Goal: Information Seeking & Learning: Understand process/instructions

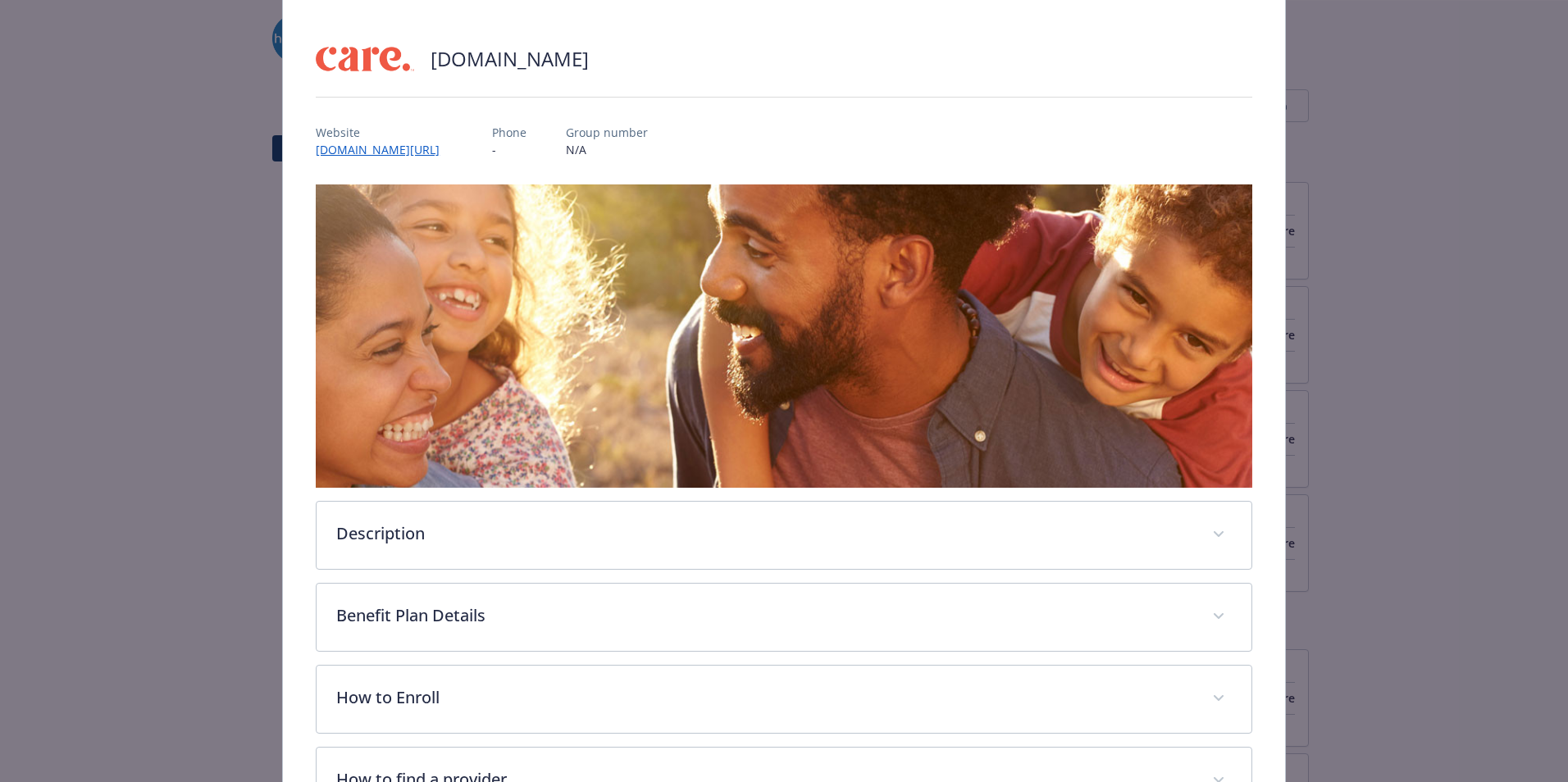
scroll to position [186, 0]
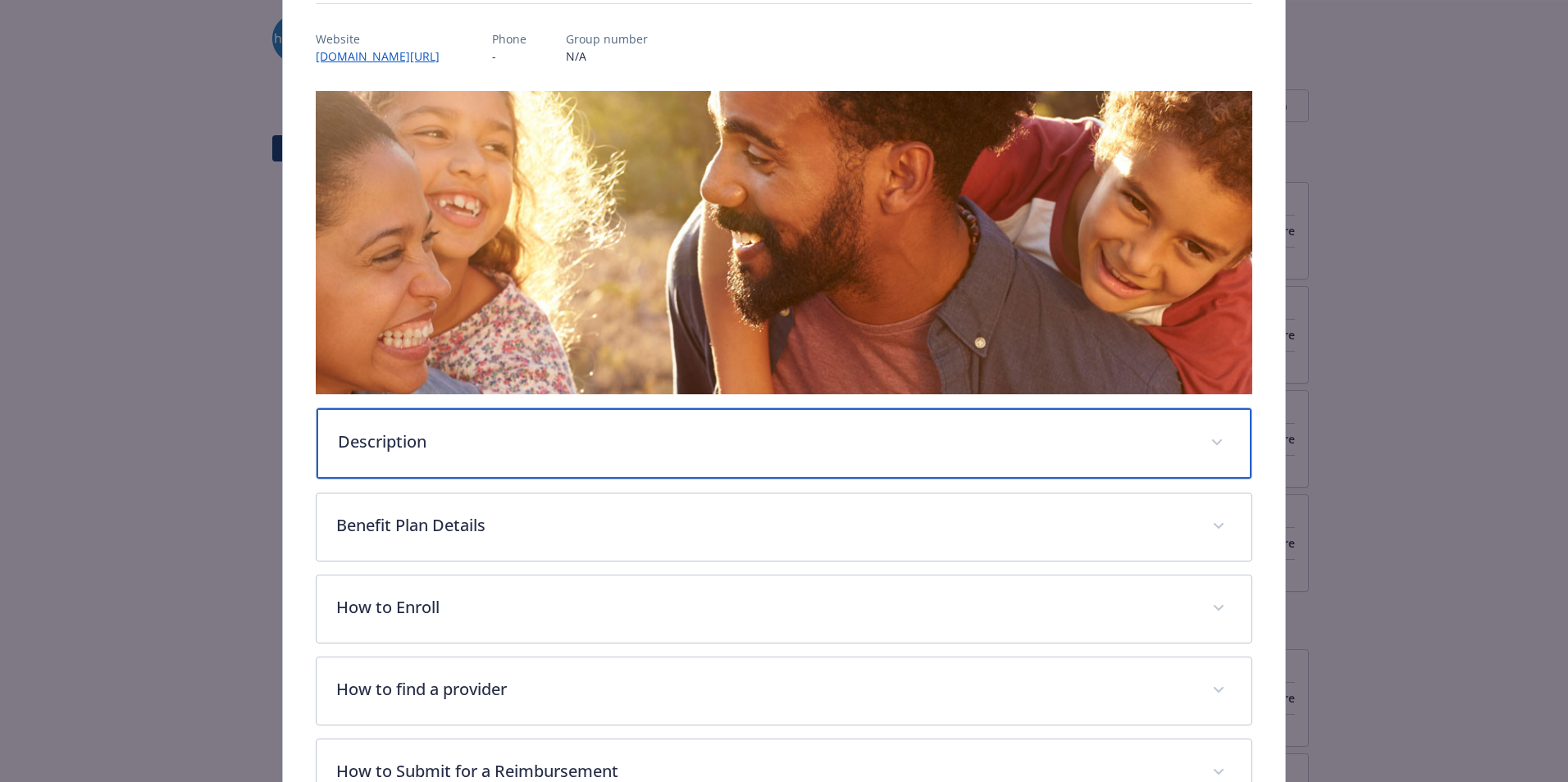
click at [578, 443] on p "Description" at bounding box center [764, 442] width 853 height 24
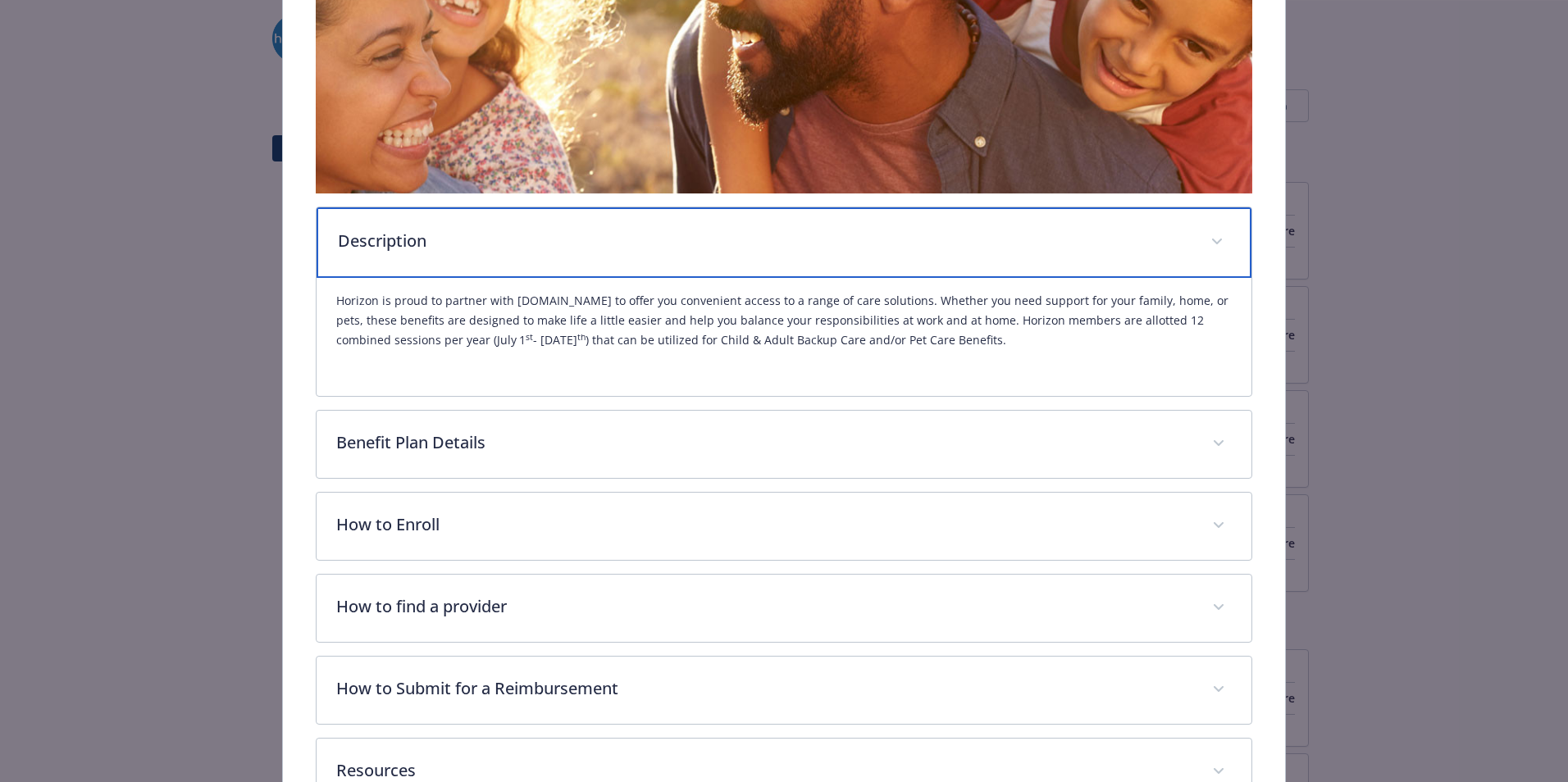
scroll to position [431, 0]
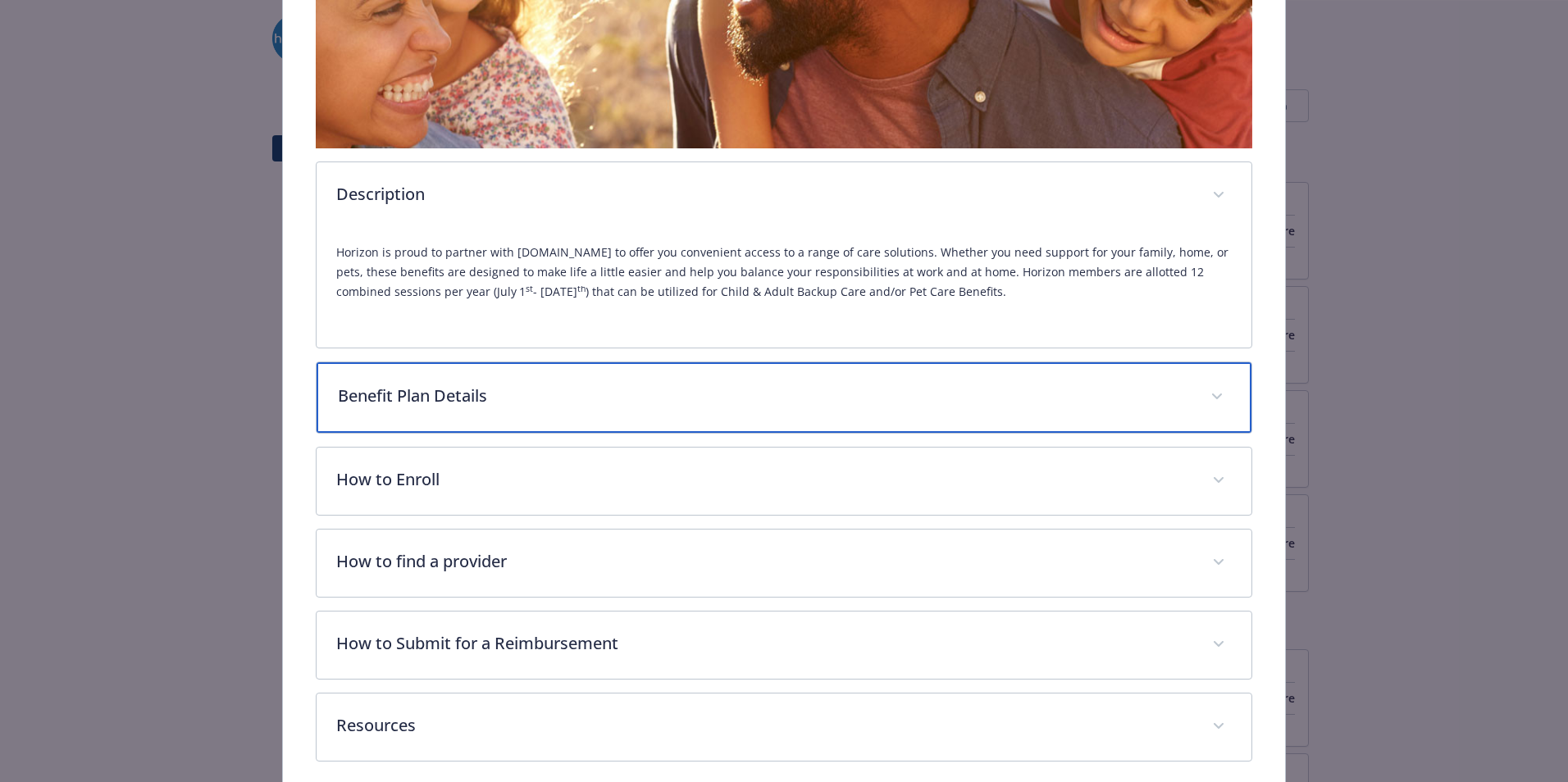
click at [551, 405] on p "Benefit Plan Details" at bounding box center [764, 396] width 853 height 24
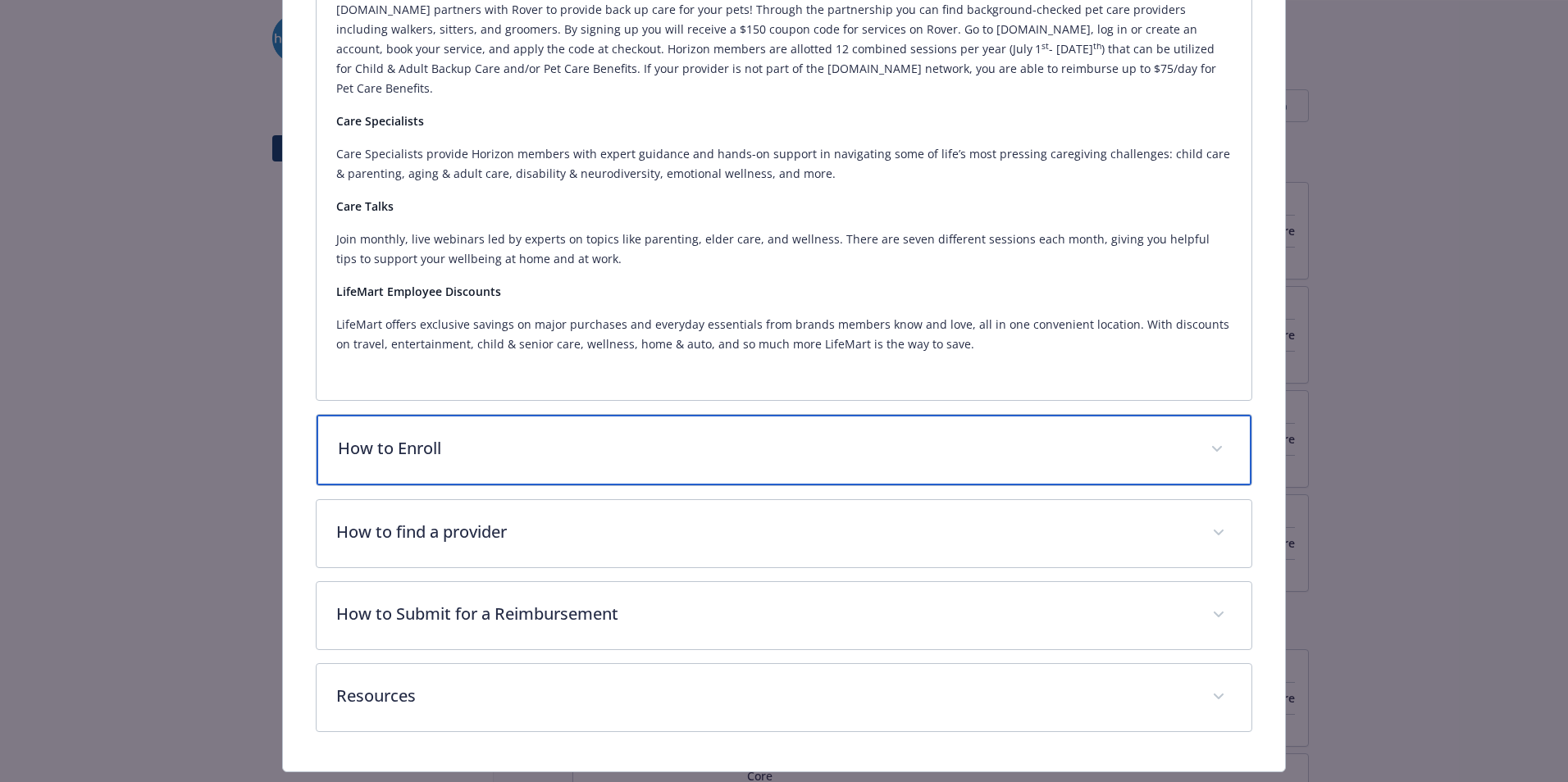
scroll to position [1166, 0]
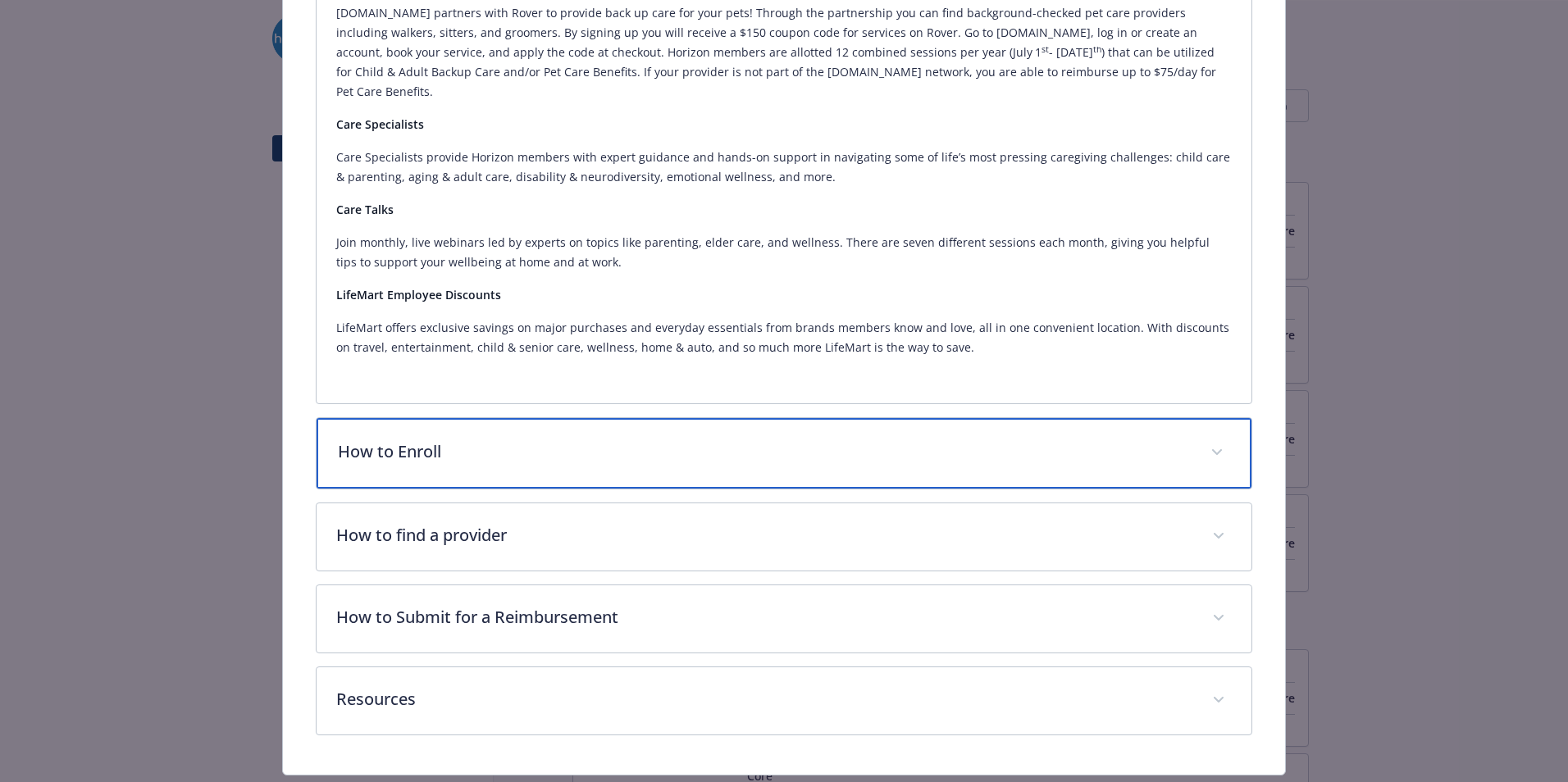
click at [569, 439] on p "How to Enroll" at bounding box center [764, 451] width 853 height 24
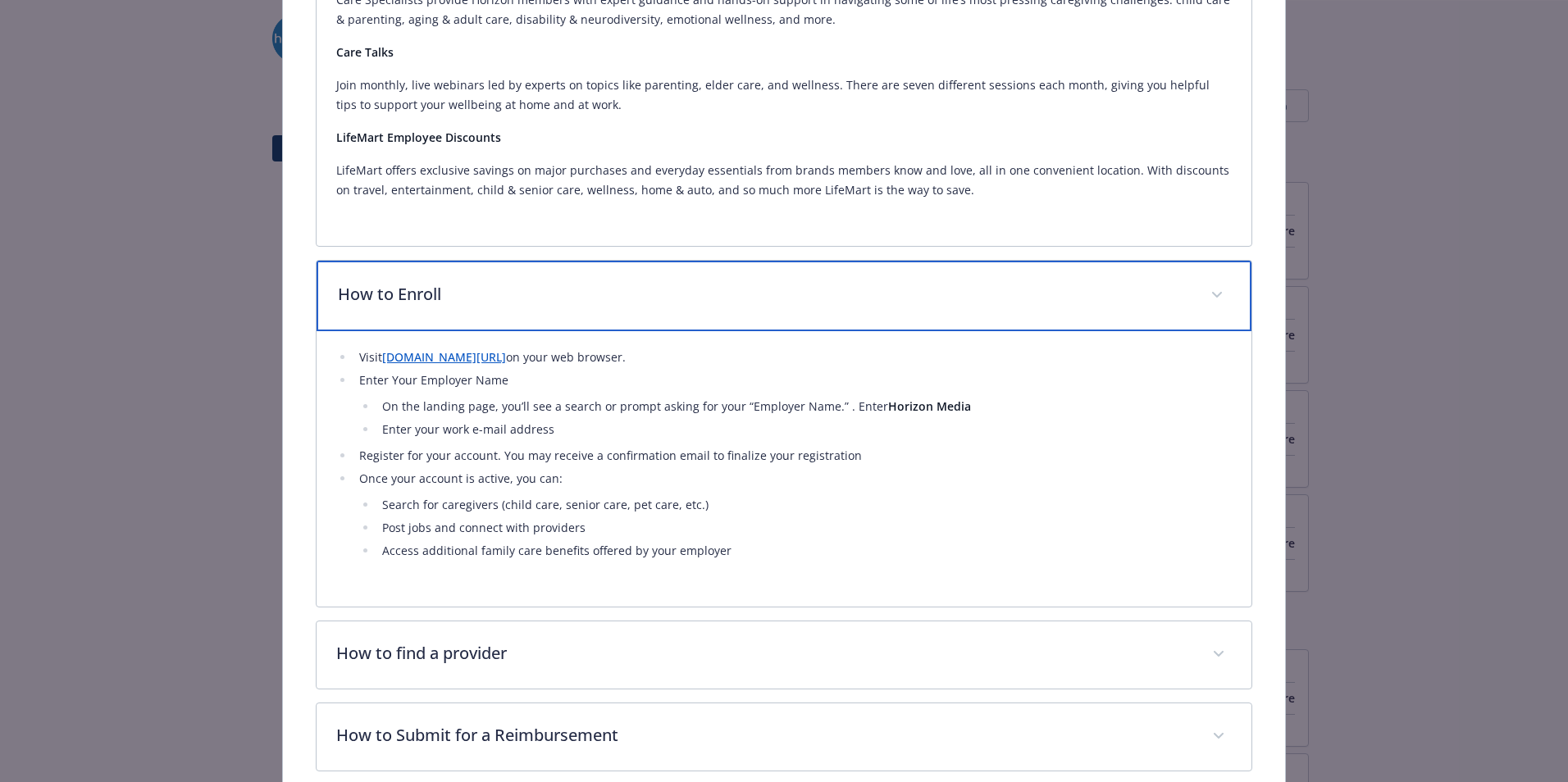
scroll to position [1330, 0]
